Goal: Navigation & Orientation: Find specific page/section

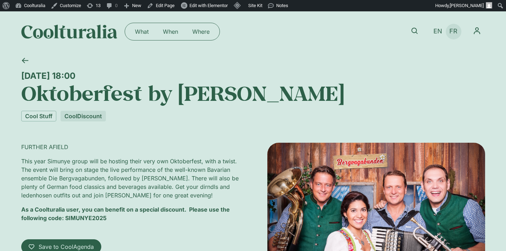
click at [452, 34] on span "FR" at bounding box center [454, 31] width 8 height 7
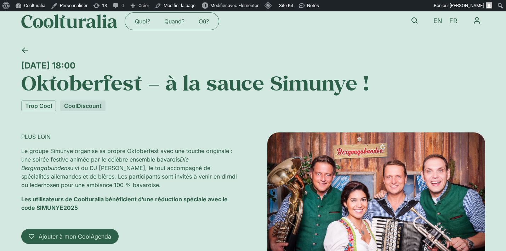
scroll to position [14, 0]
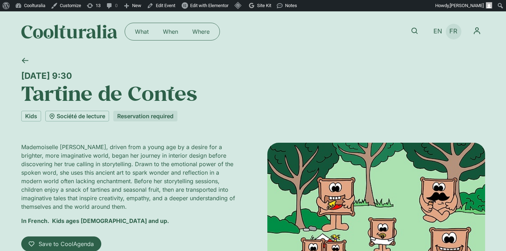
click at [454, 34] on span "FR" at bounding box center [454, 31] width 8 height 7
